Goal: Information Seeking & Learning: Learn about a topic

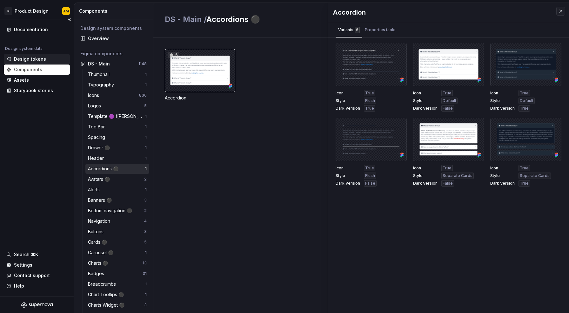
click at [24, 56] on div "Design tokens" at bounding box center [30, 59] width 32 height 6
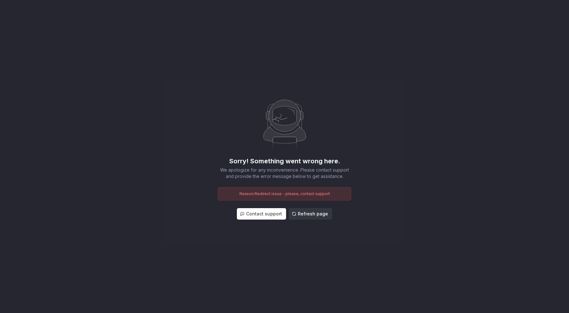
click at [312, 211] on span "Refresh page" at bounding box center [313, 214] width 30 height 6
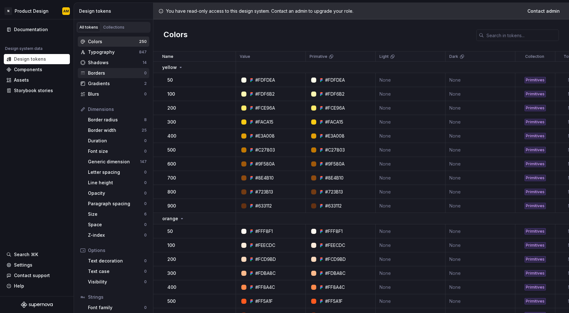
click at [107, 72] on div "Borders" at bounding box center [116, 73] width 56 height 6
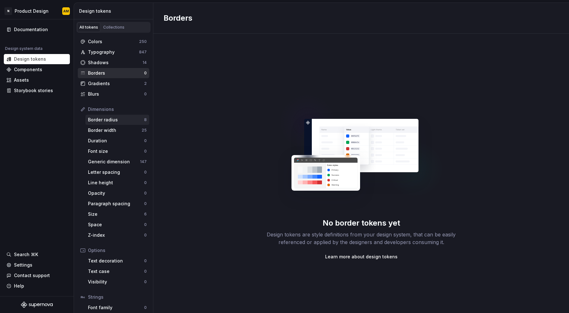
click at [105, 119] on div "Border radius" at bounding box center [116, 120] width 56 height 6
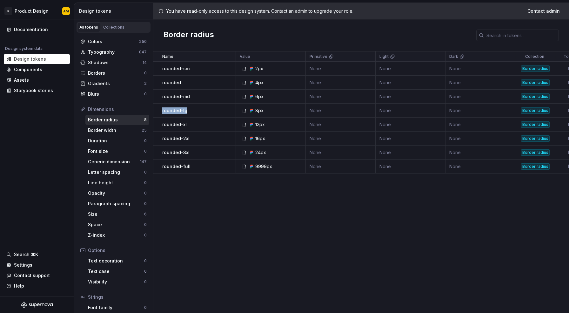
drag, startPoint x: 190, startPoint y: 110, endPoint x: 164, endPoint y: 112, distance: 25.5
click at [162, 111] on div "rounded-lg" at bounding box center [198, 110] width 73 height 6
copy p "rounded-lg"
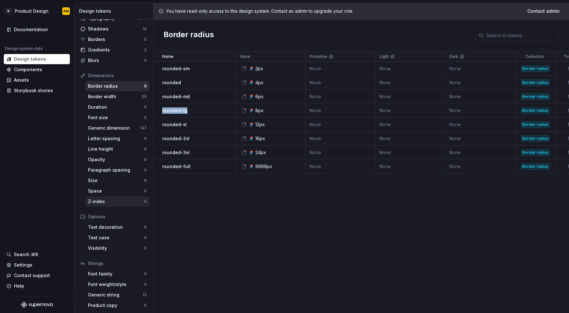
scroll to position [35, 0]
click at [55, 61] on div "Design tokens" at bounding box center [36, 59] width 61 height 6
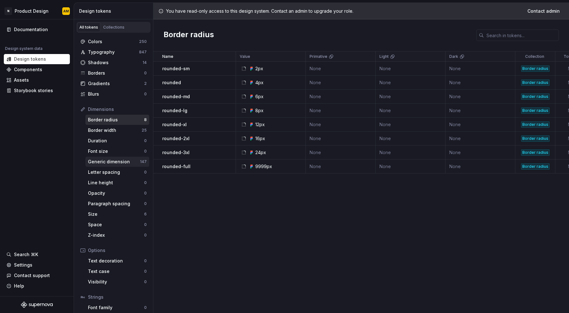
click at [118, 162] on div "Generic dimension" at bounding box center [114, 162] width 52 height 6
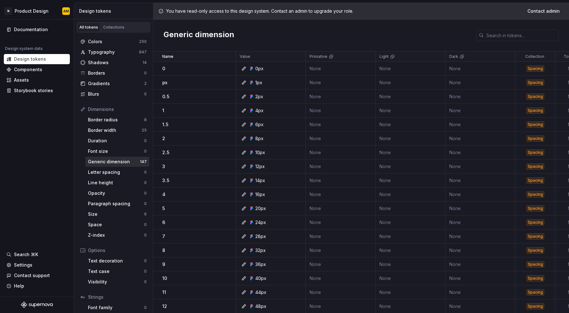
scroll to position [32, 0]
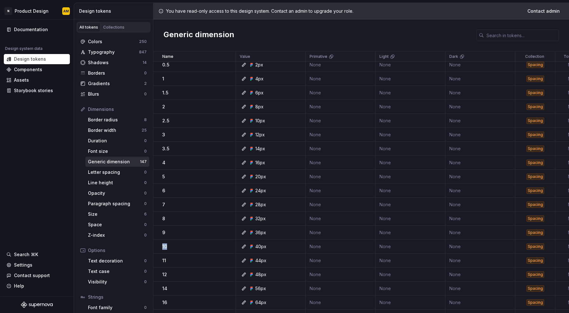
drag, startPoint x: 171, startPoint y: 246, endPoint x: 160, endPoint y: 246, distance: 10.5
click at [160, 246] on td "10" at bounding box center [194, 247] width 83 height 14
click at [179, 245] on div "10" at bounding box center [198, 246] width 73 height 6
drag, startPoint x: 170, startPoint y: 246, endPoint x: 162, endPoint y: 246, distance: 7.6
click at [162, 246] on td "10" at bounding box center [194, 247] width 83 height 14
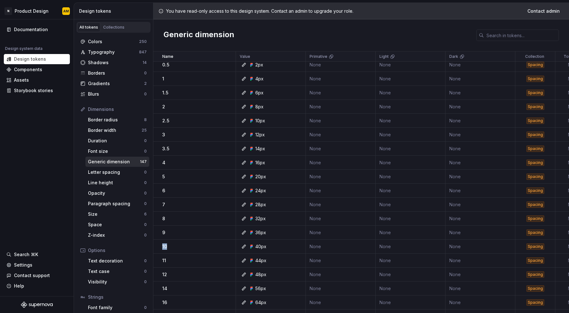
click at [173, 246] on div "10" at bounding box center [198, 246] width 73 height 6
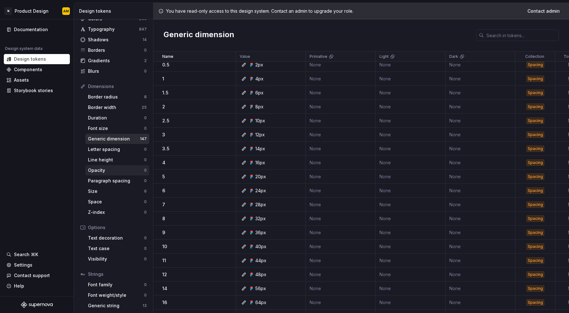
scroll to position [35, 0]
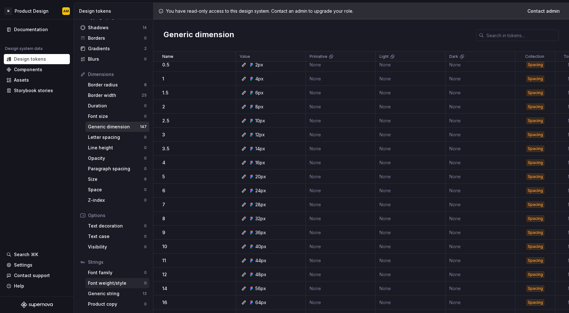
click at [100, 285] on div "Font weight/style" at bounding box center [116, 283] width 56 height 6
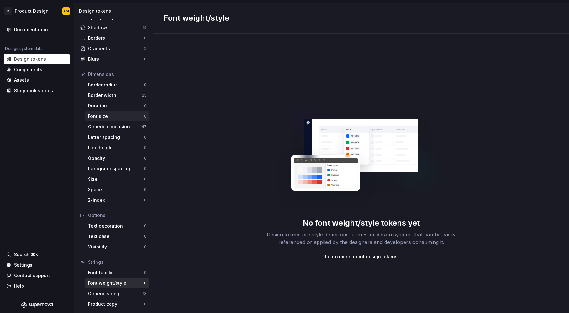
click at [109, 113] on div "Font size 0" at bounding box center [117, 116] width 64 height 10
click at [99, 177] on div "Size" at bounding box center [116, 179] width 56 height 6
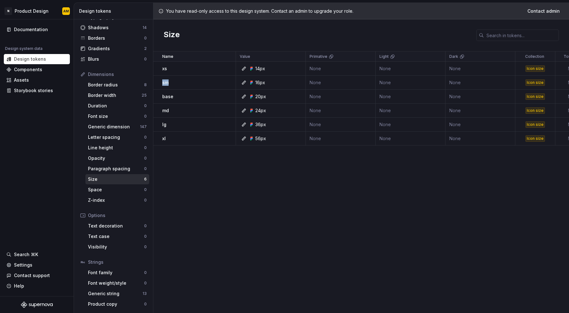
drag, startPoint x: 173, startPoint y: 83, endPoint x: 159, endPoint y: 82, distance: 13.0
click at [159, 82] on td "sm" at bounding box center [194, 83] width 83 height 14
click at [189, 185] on div "Name Value Primative Light Dark Collection Token set Product Website Descriptio…" at bounding box center [361, 181] width 416 height 261
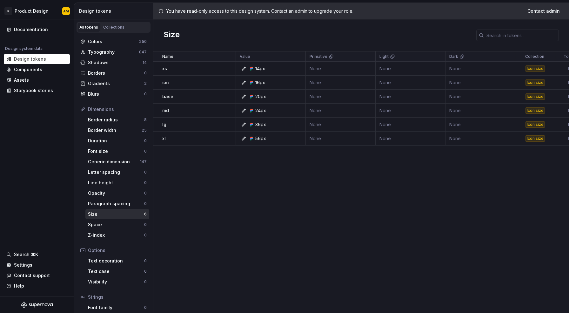
click at [182, 168] on div "Name Value Primative Light Dark Collection Token set Product Website Descriptio…" at bounding box center [361, 181] width 416 height 261
click at [114, 203] on div "Paragraph spacing" at bounding box center [116, 203] width 56 height 6
